Goal: Task Accomplishment & Management: Manage account settings

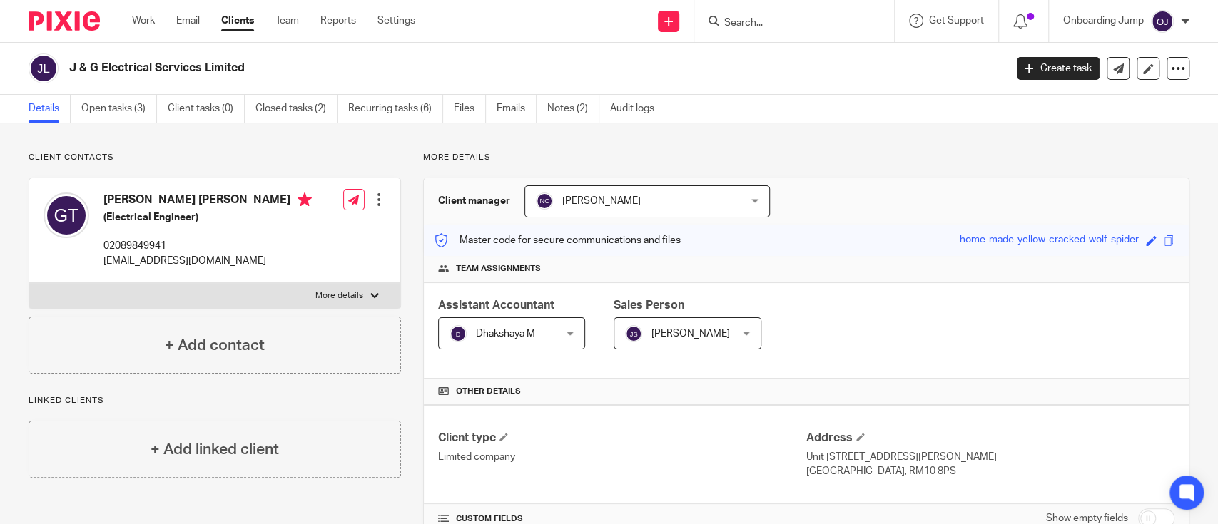
click at [782, 36] on div at bounding box center [794, 21] width 200 height 42
click at [780, 27] on input "Search" at bounding box center [787, 23] width 128 height 13
click at [773, 27] on input "Search" at bounding box center [787, 23] width 128 height 13
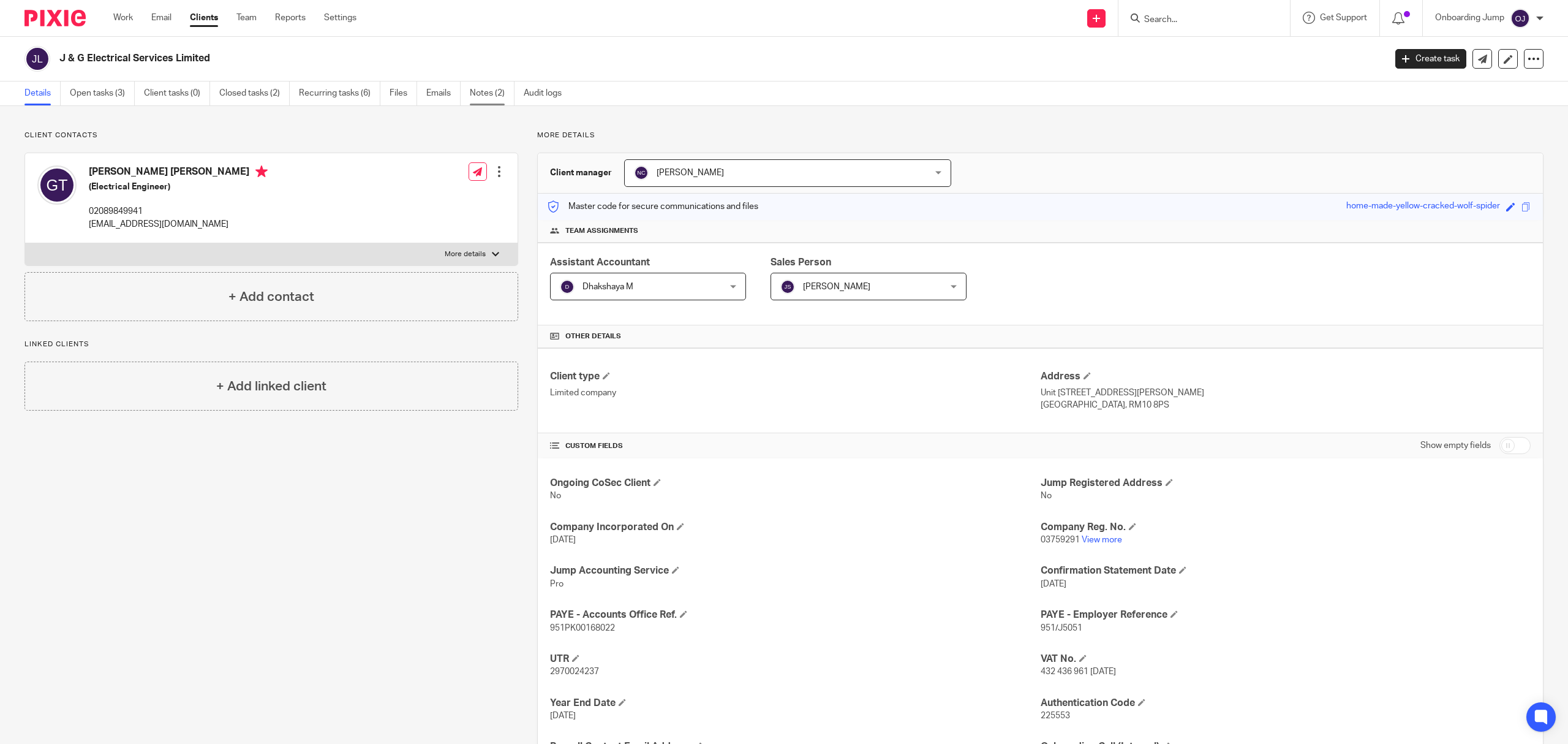
click at [503, 99] on link "Notes (2)" at bounding box center [492, 94] width 45 height 24
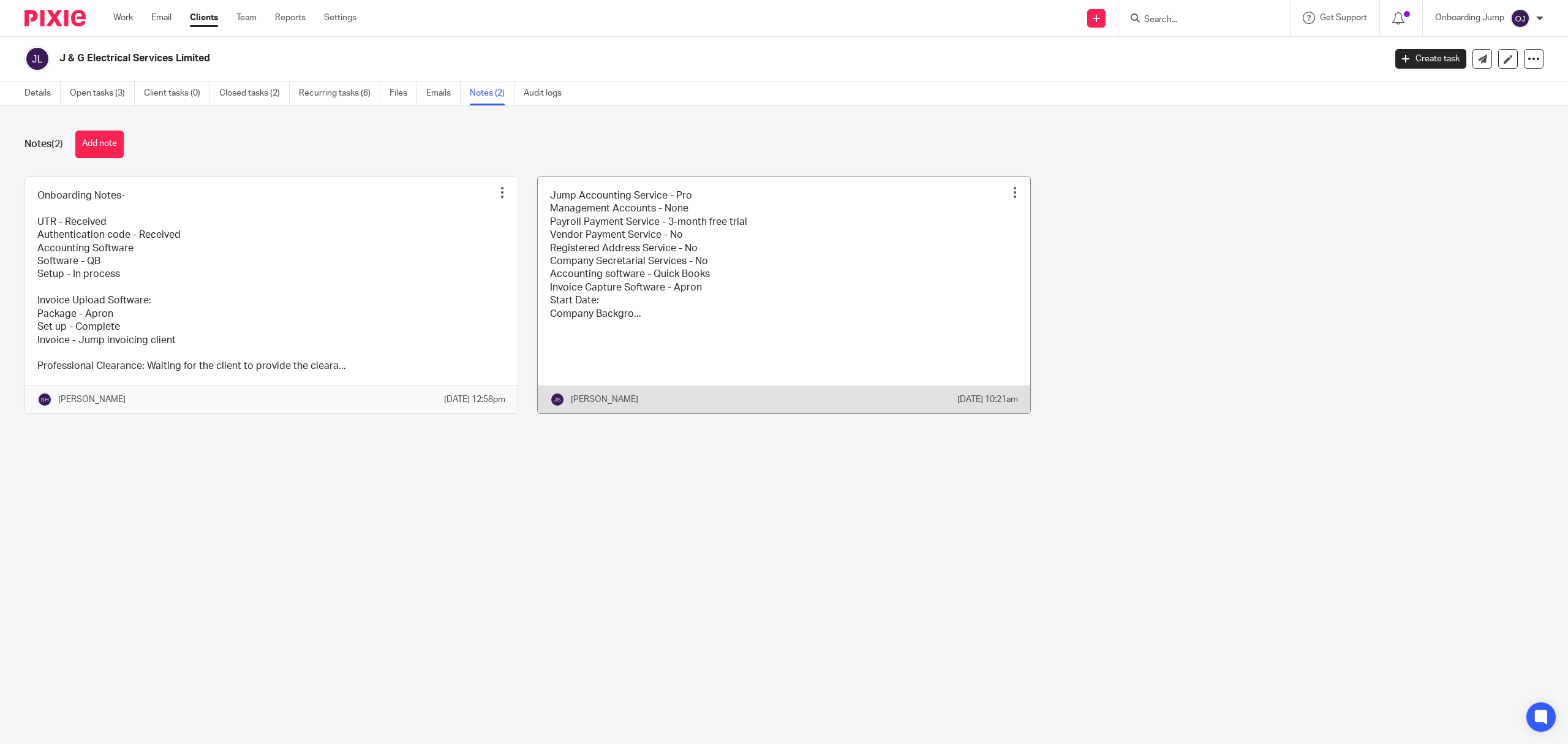
click at [606, 278] on link at bounding box center [784, 295] width 493 height 236
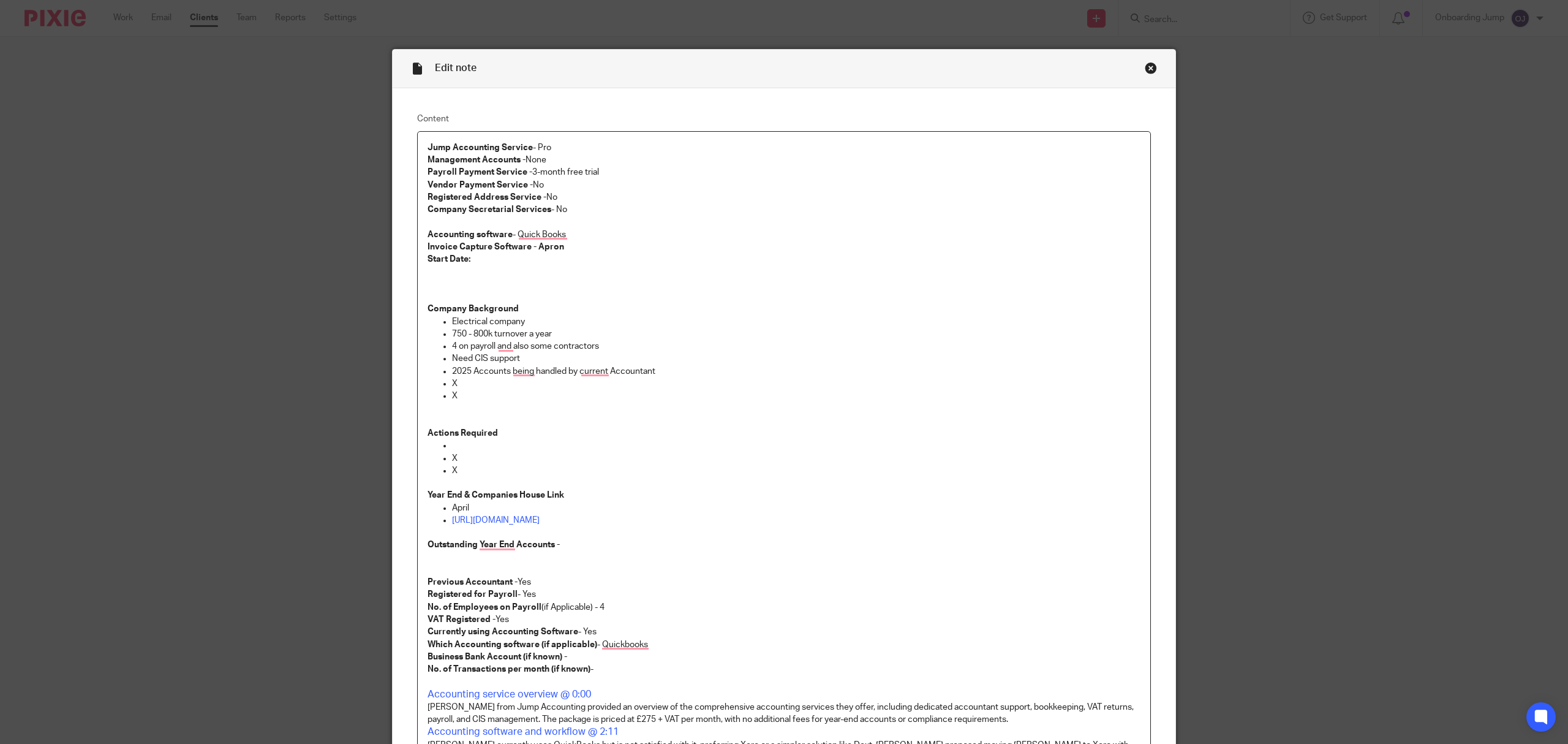
click at [1145, 67] on div "Close this dialog window" at bounding box center [1151, 68] width 12 height 12
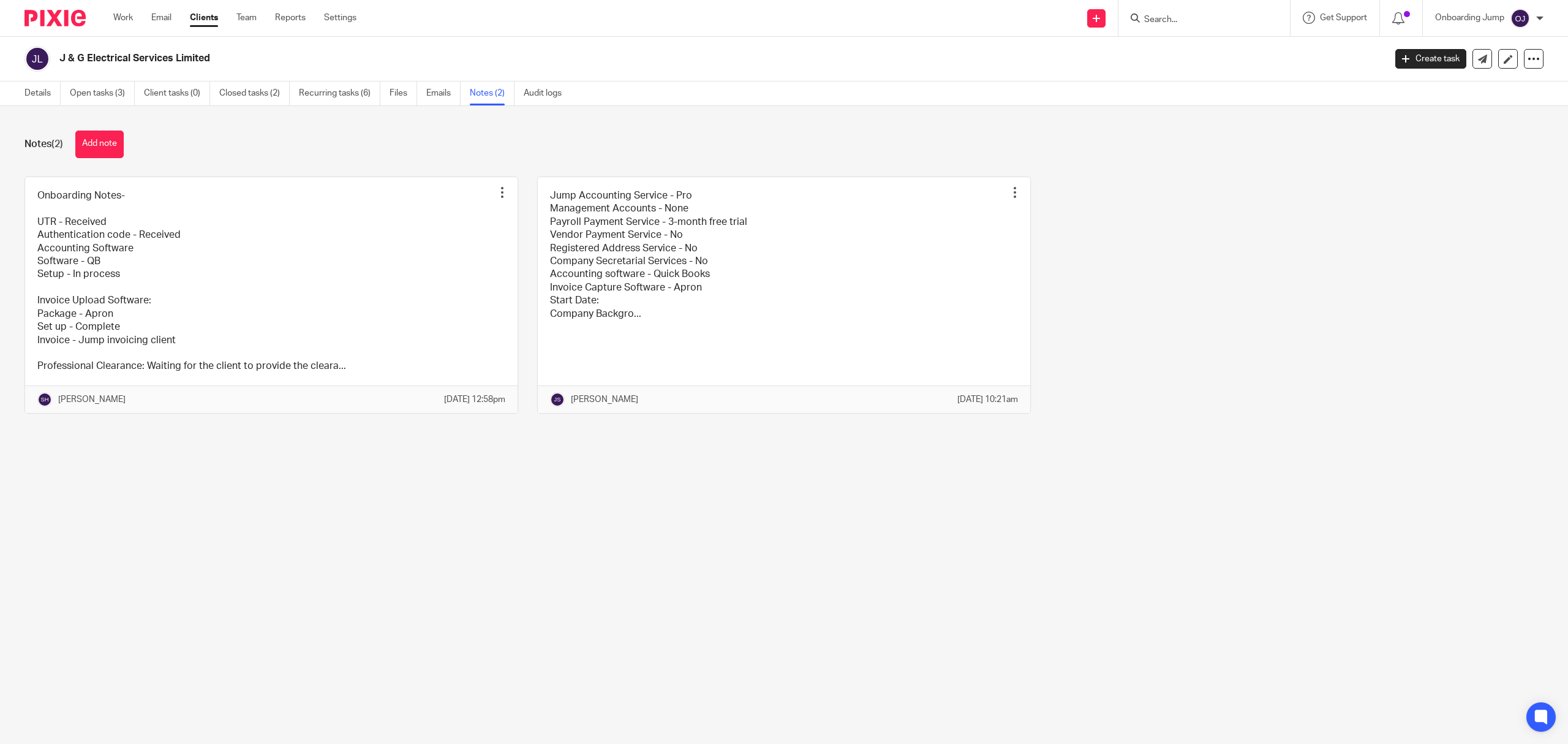
click at [207, 17] on link "Clients" at bounding box center [204, 18] width 28 height 12
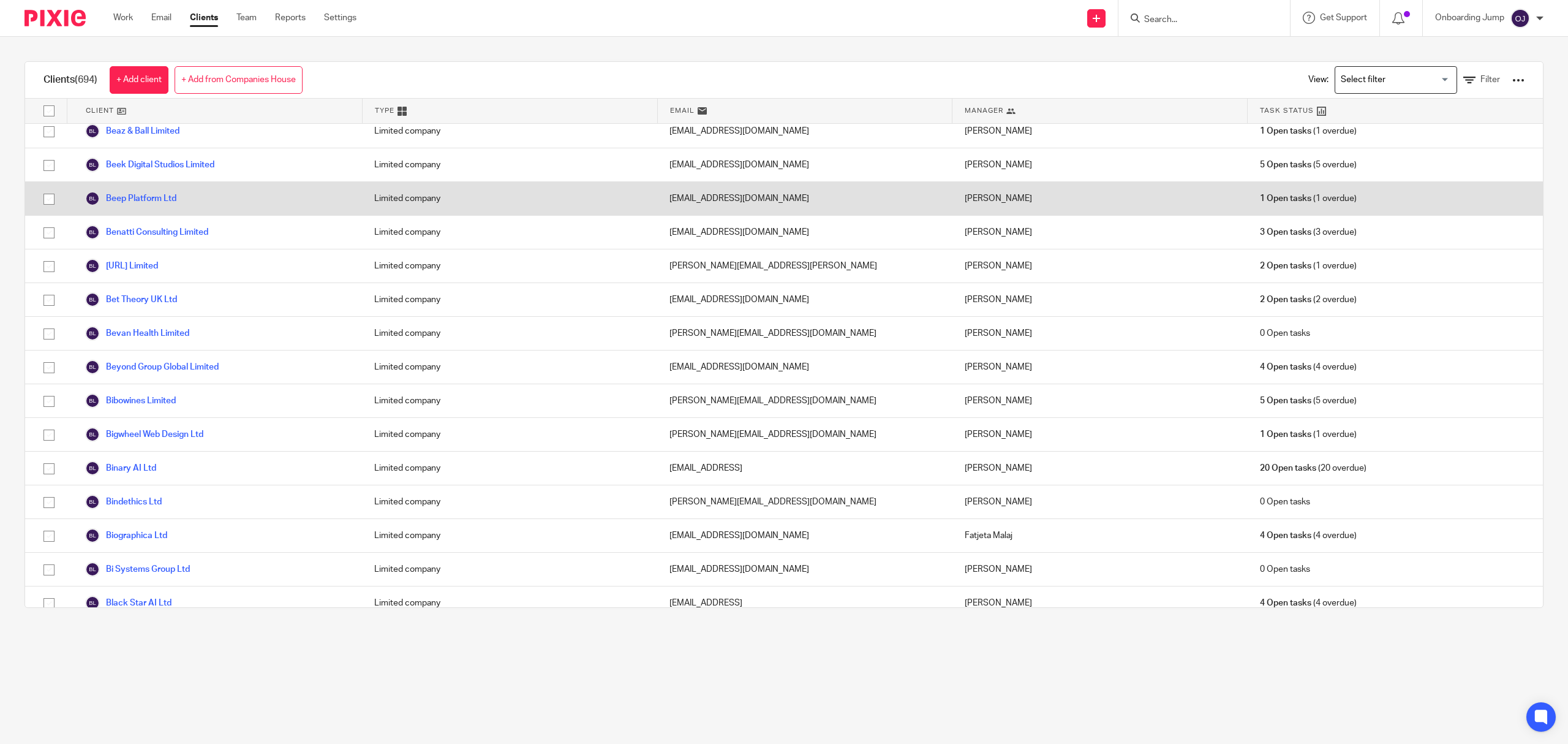
scroll to position [2288, 0]
